Goal: Task Accomplishment & Management: Manage account settings

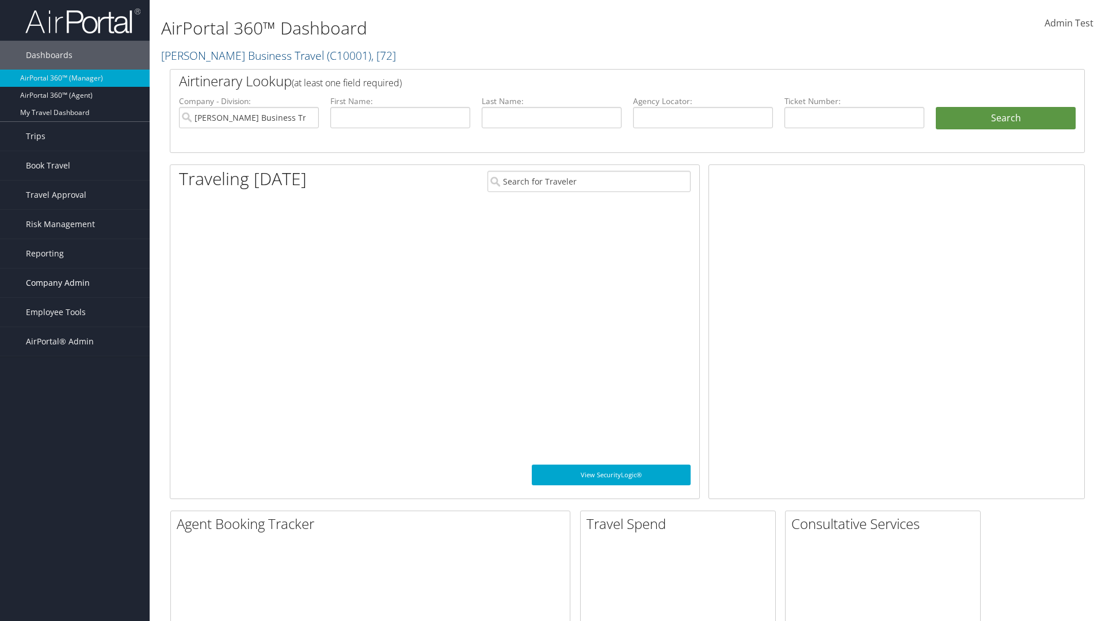
click at [75, 283] on span "Company Admin" at bounding box center [58, 283] width 64 height 29
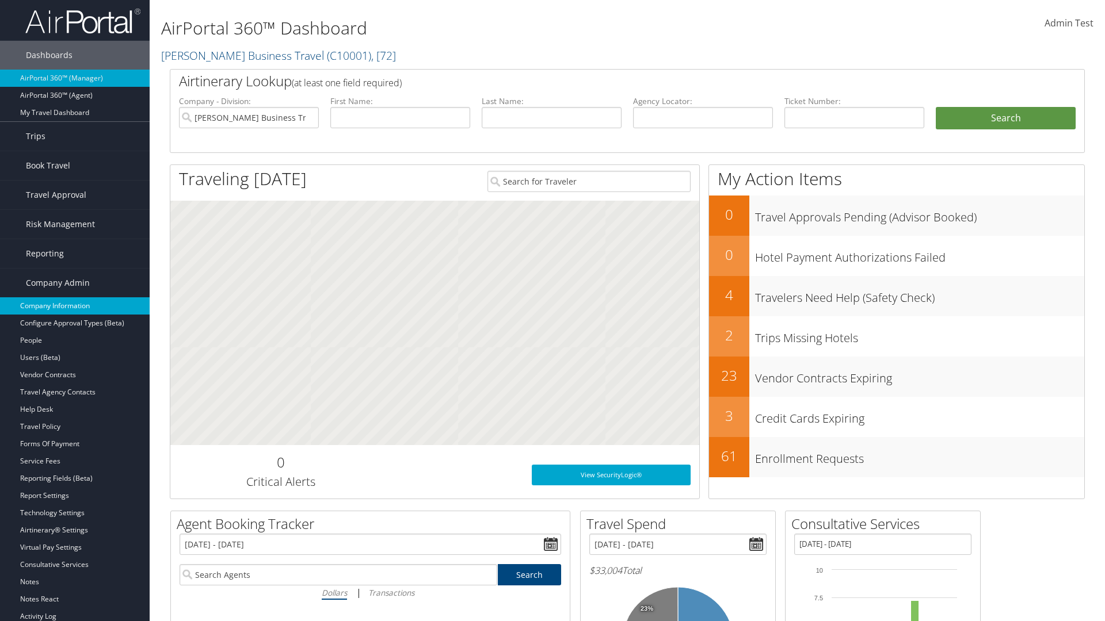
click at [75, 306] on link "Company Information" at bounding box center [75, 305] width 150 height 17
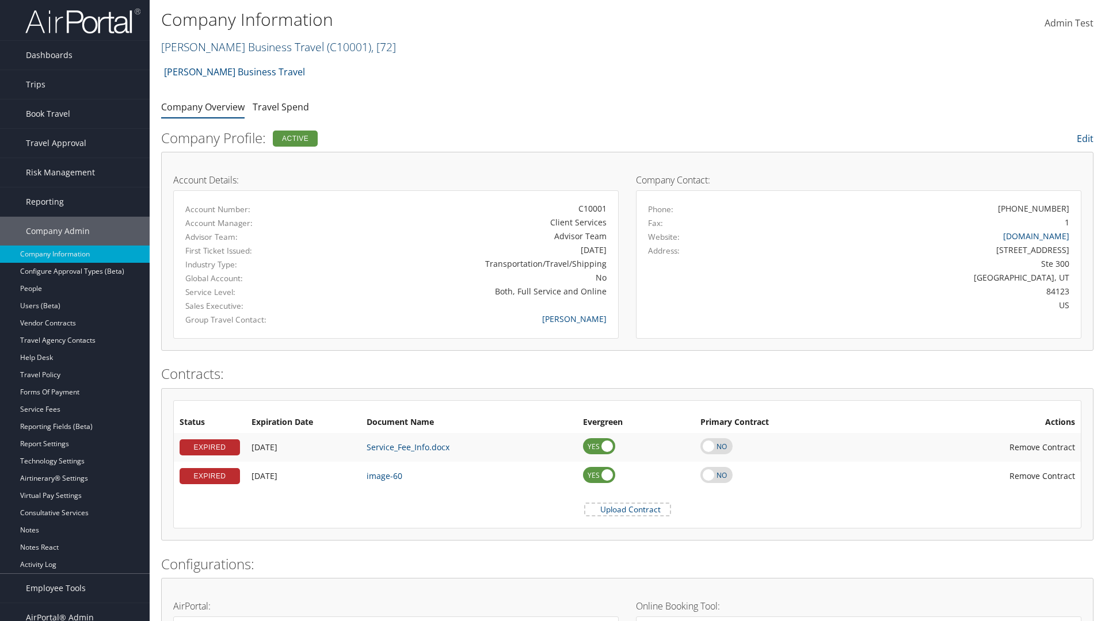
click at [237, 47] on link "[PERSON_NAME] Business Travel ( C10001 ) , [ 72 ]" at bounding box center [278, 47] width 235 height 16
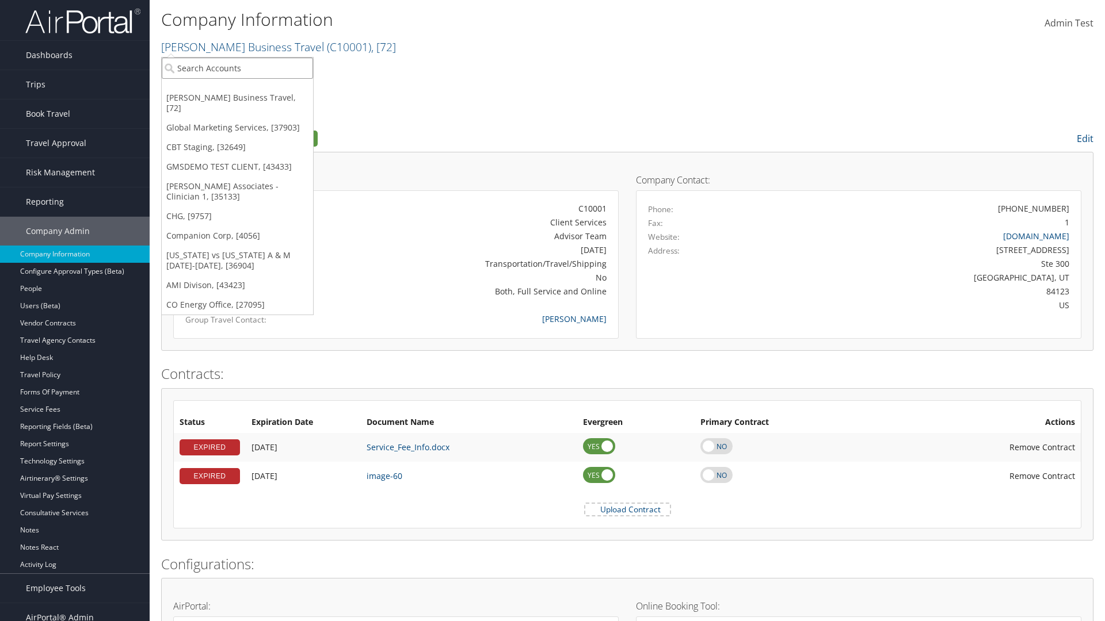
click at [237, 68] on input "search" at bounding box center [237, 68] width 151 height 21
type input "Co Energy Office"
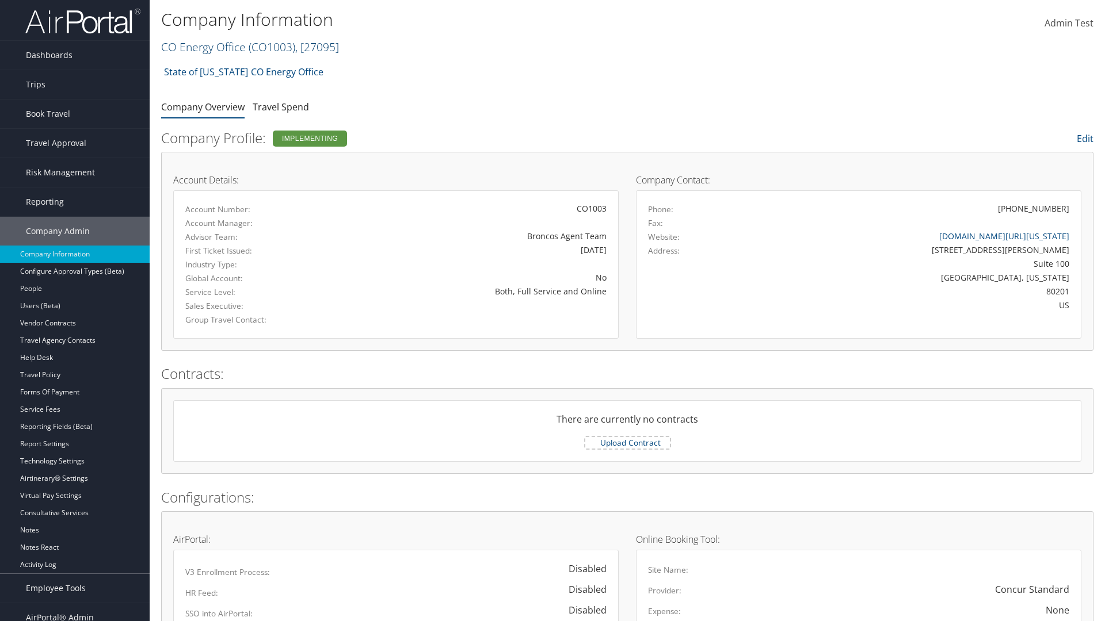
click at [203, 47] on link "CO Energy Office ( CO1003 ) , [ 27095 ]" at bounding box center [250, 47] width 178 height 16
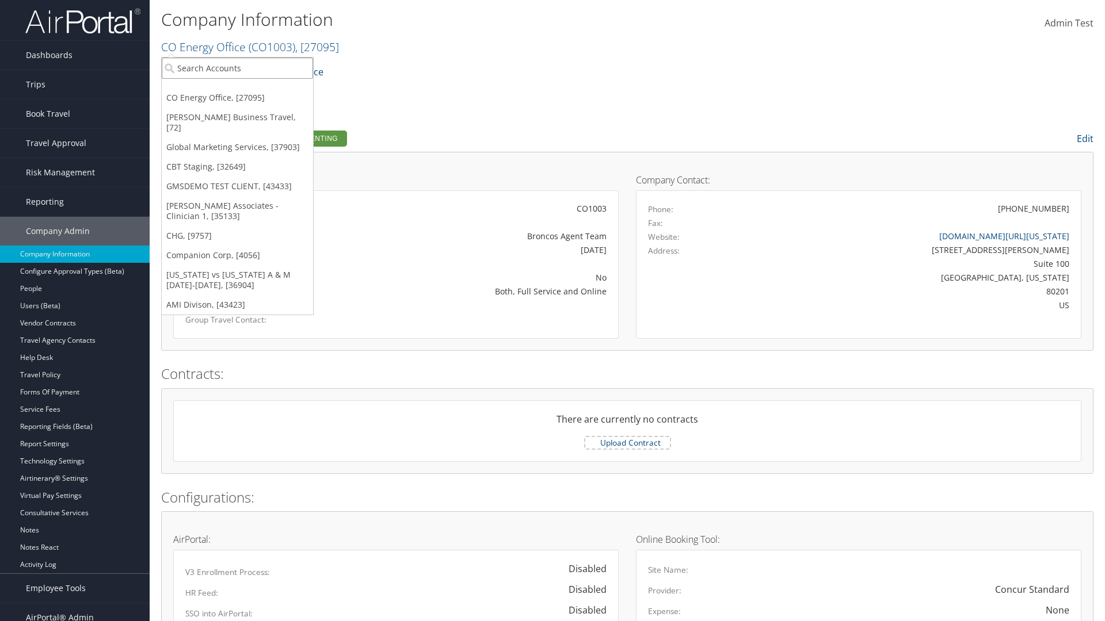
click at [237, 68] on input "search" at bounding box center [237, 68] width 151 height 21
type input "Companion Corp"
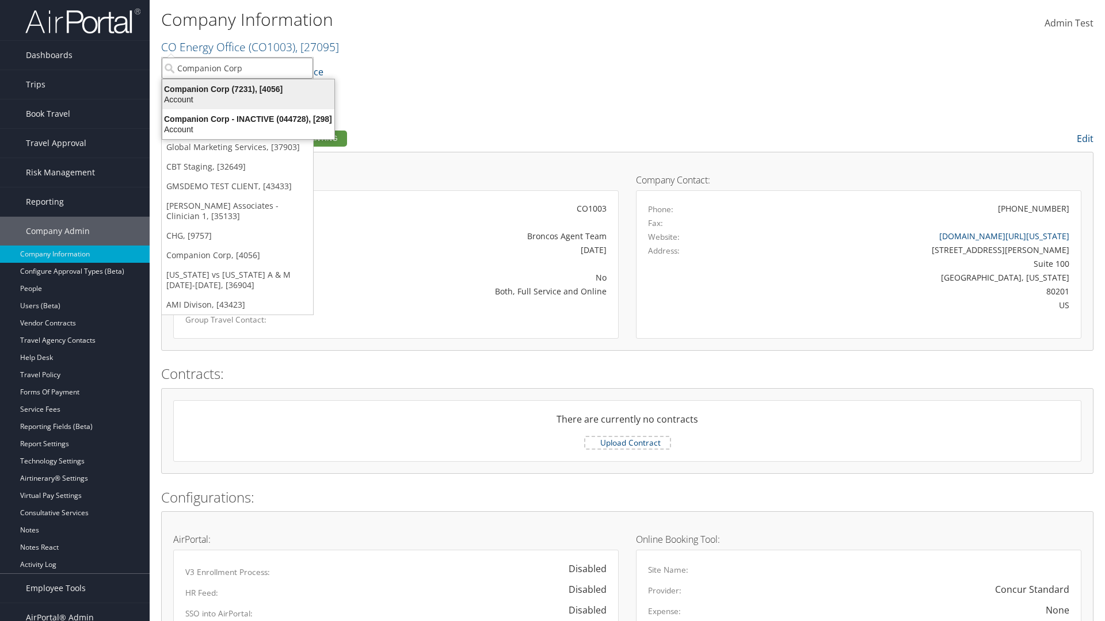
click at [248, 89] on div "Companion Corp (7231), [4056]" at bounding box center [248, 89] width 186 height 10
